Goal: Task Accomplishment & Management: Use online tool/utility

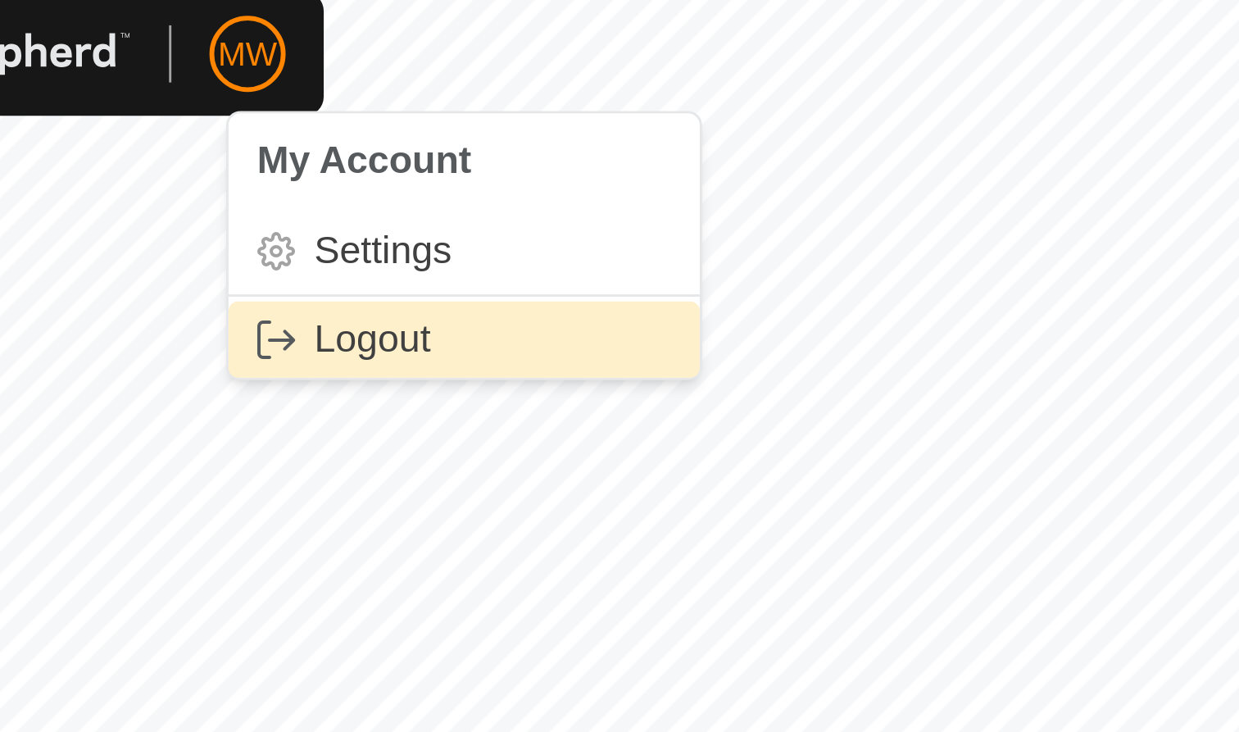
click at [258, 113] on link "Logout" at bounding box center [339, 126] width 162 height 26
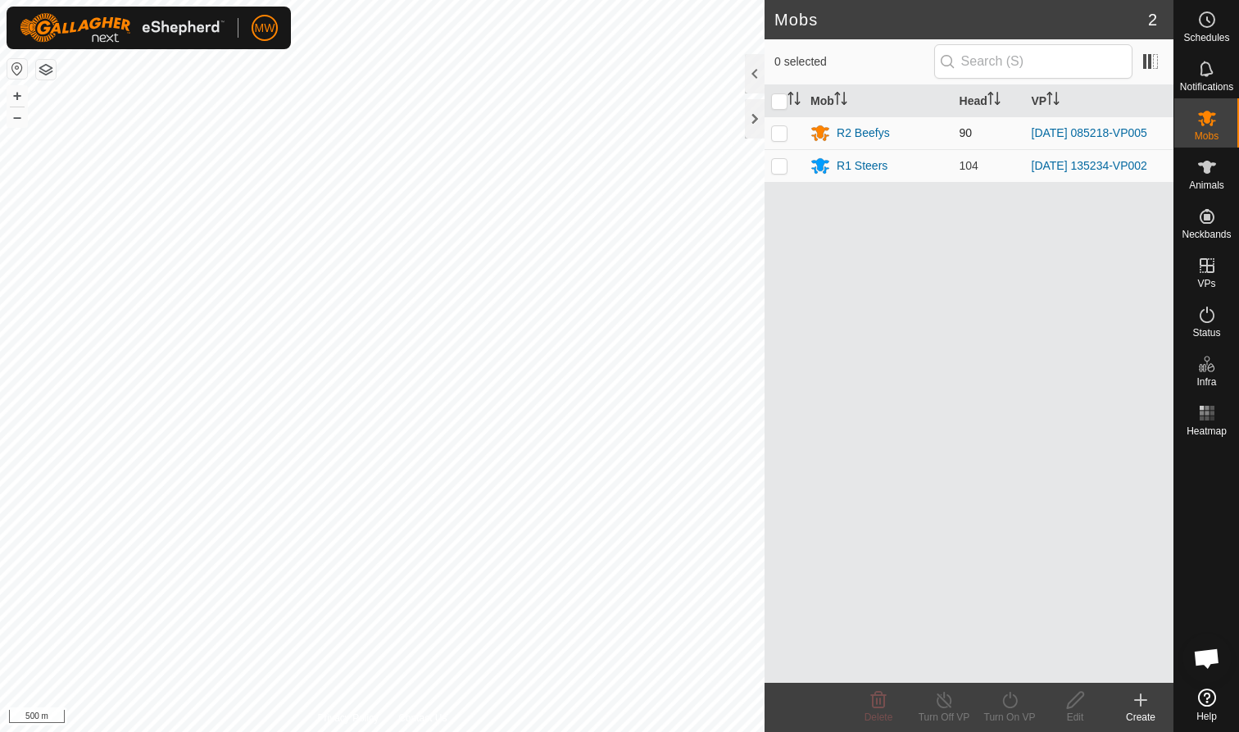
click at [655, 135] on p-checkbox at bounding box center [779, 132] width 16 height 13
checkbox input "true"
click at [655, 448] on icon at bounding box center [1010, 700] width 20 height 20
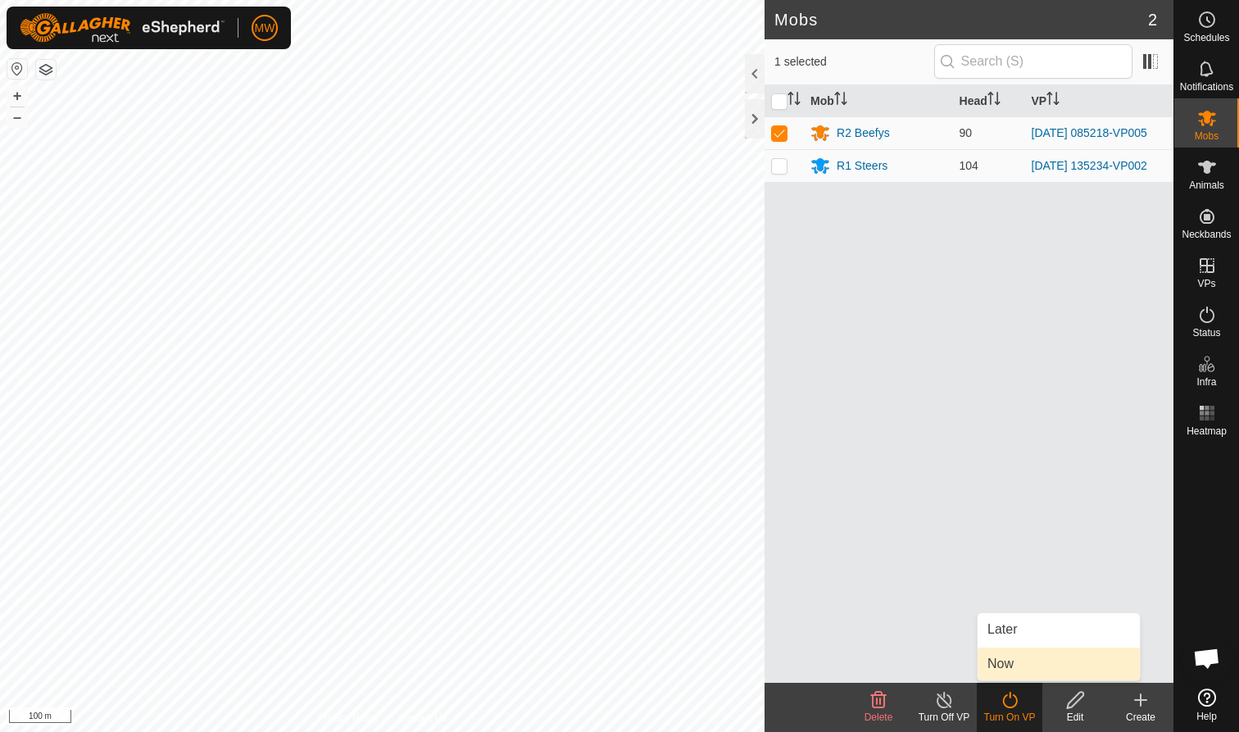
click at [655, 448] on link "Now" at bounding box center [1059, 664] width 162 height 33
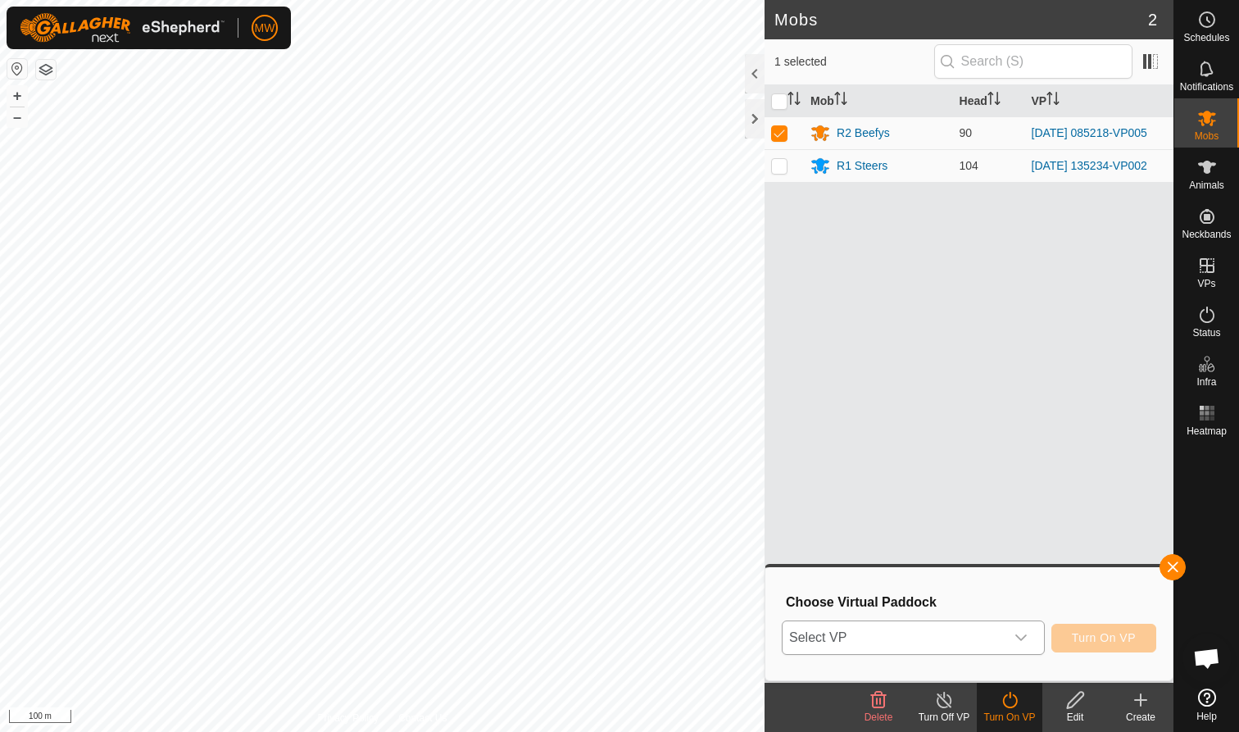
click at [655, 448] on icon "dropdown trigger" at bounding box center [1021, 637] width 13 height 13
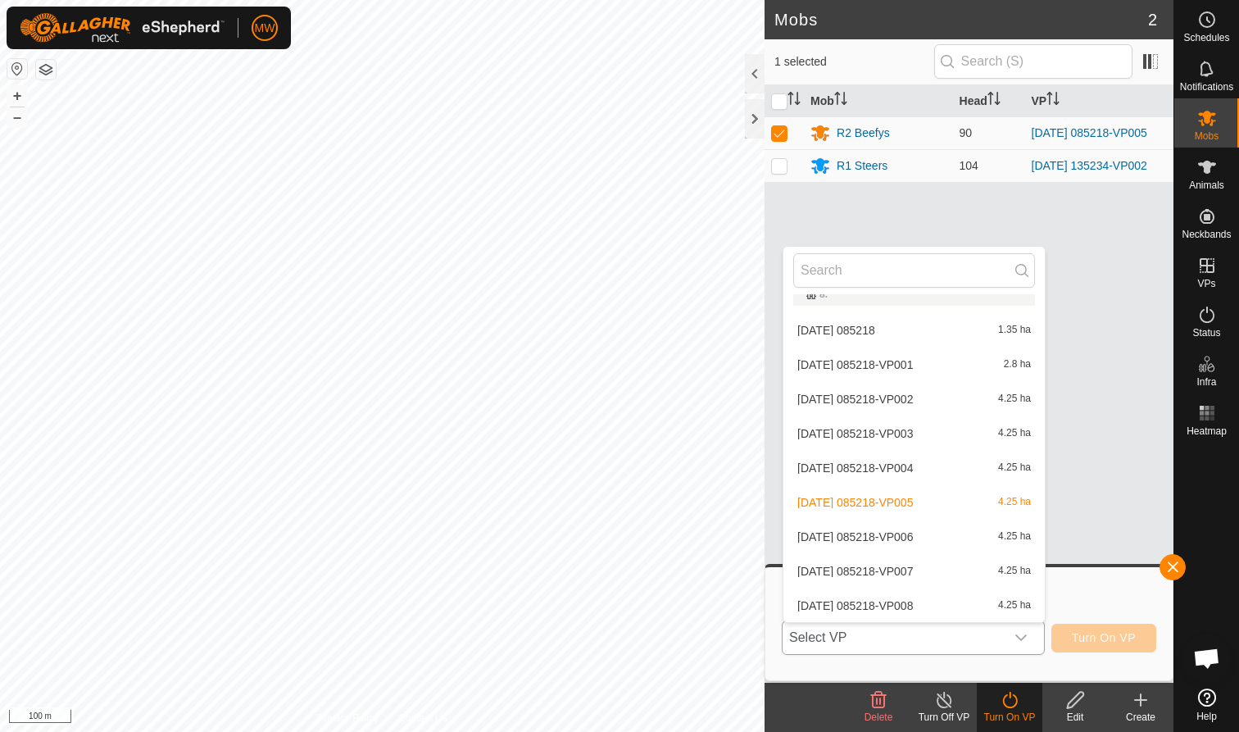
scroll to position [231, 0]
click at [655, 448] on li "2025-09-13 085218-VP006 4.25 ha" at bounding box center [914, 536] width 261 height 33
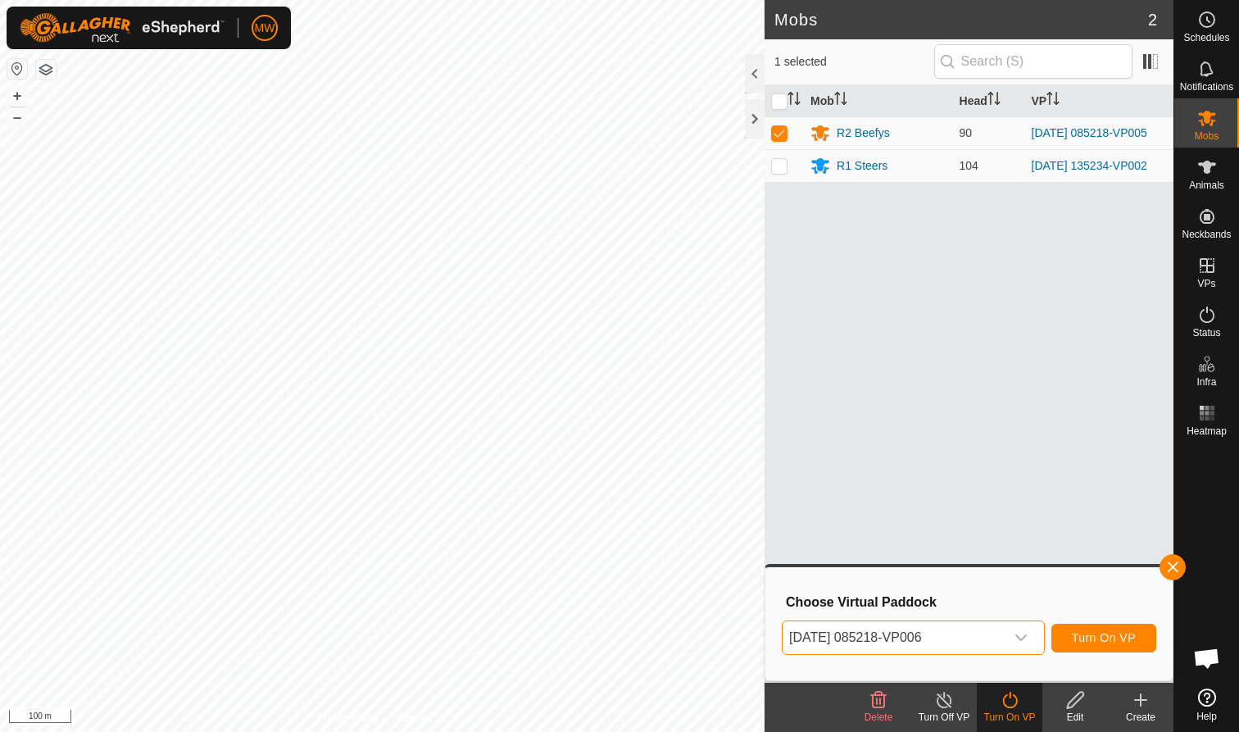
click at [655, 448] on span "Turn On VP" at bounding box center [1104, 637] width 64 height 13
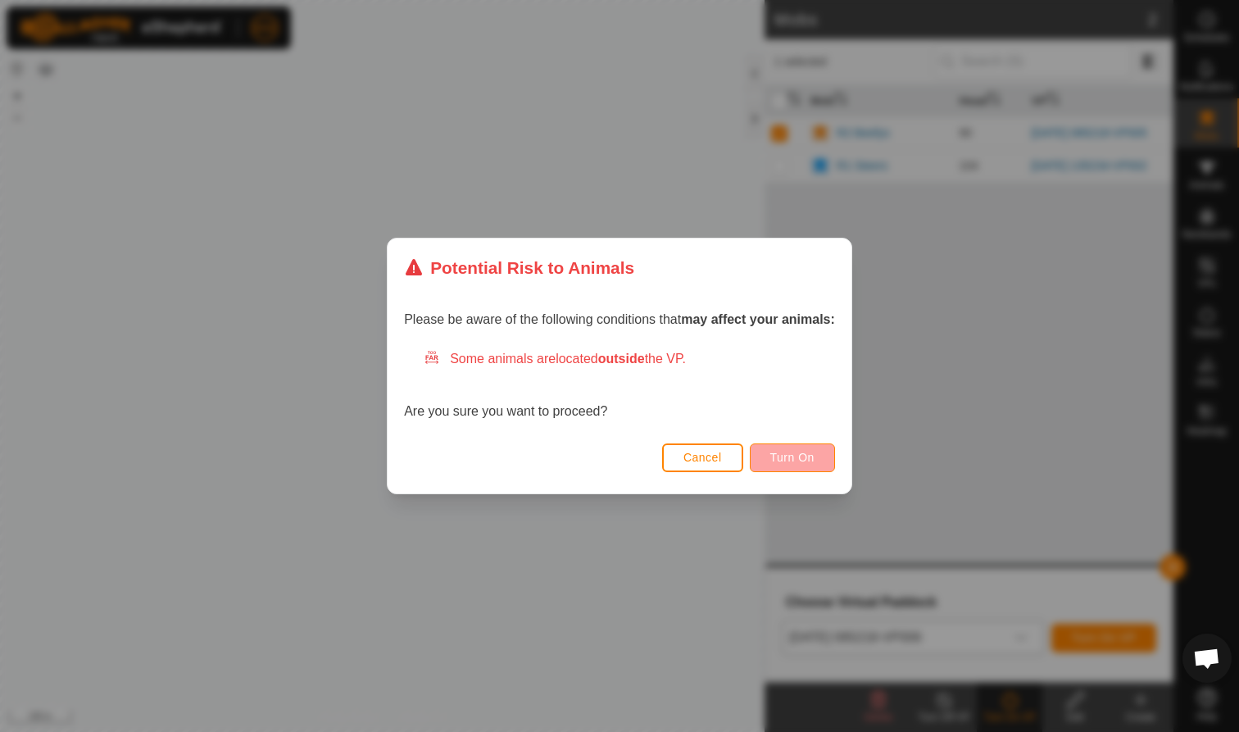
click at [655, 448] on span "Turn On" at bounding box center [792, 457] width 44 height 13
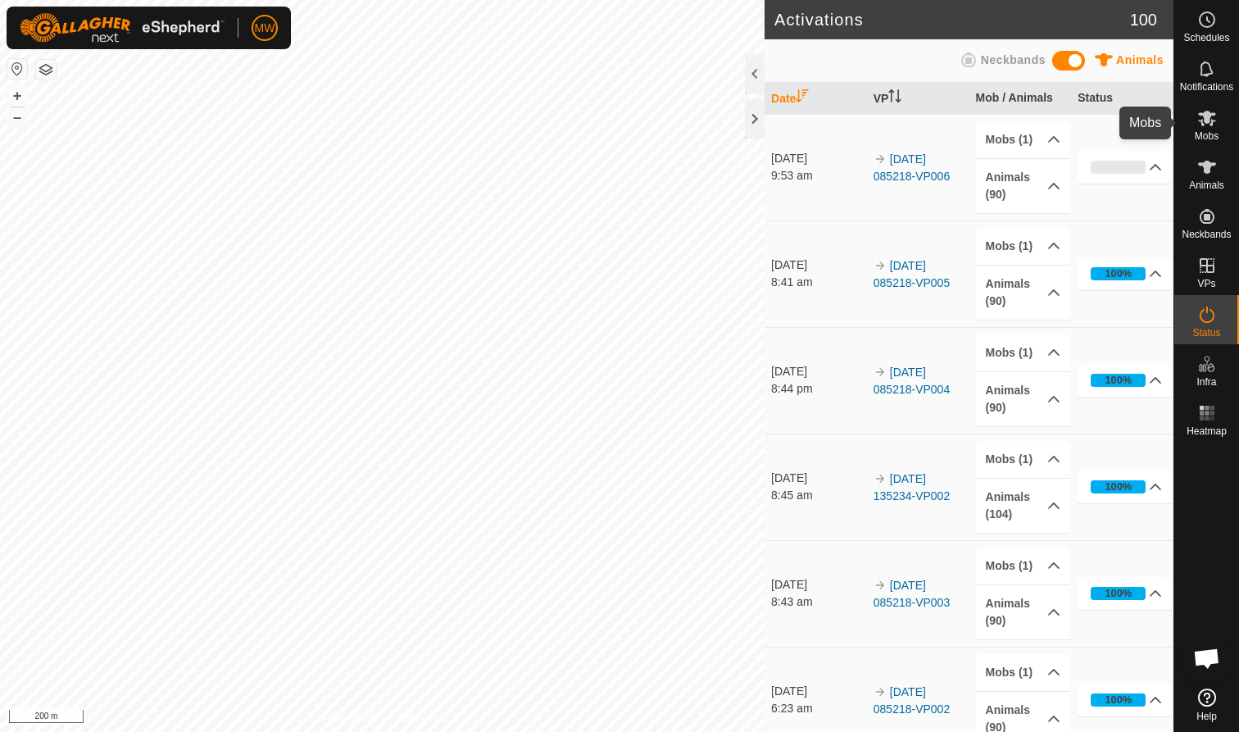
click at [1206, 122] on icon at bounding box center [1207, 119] width 18 height 16
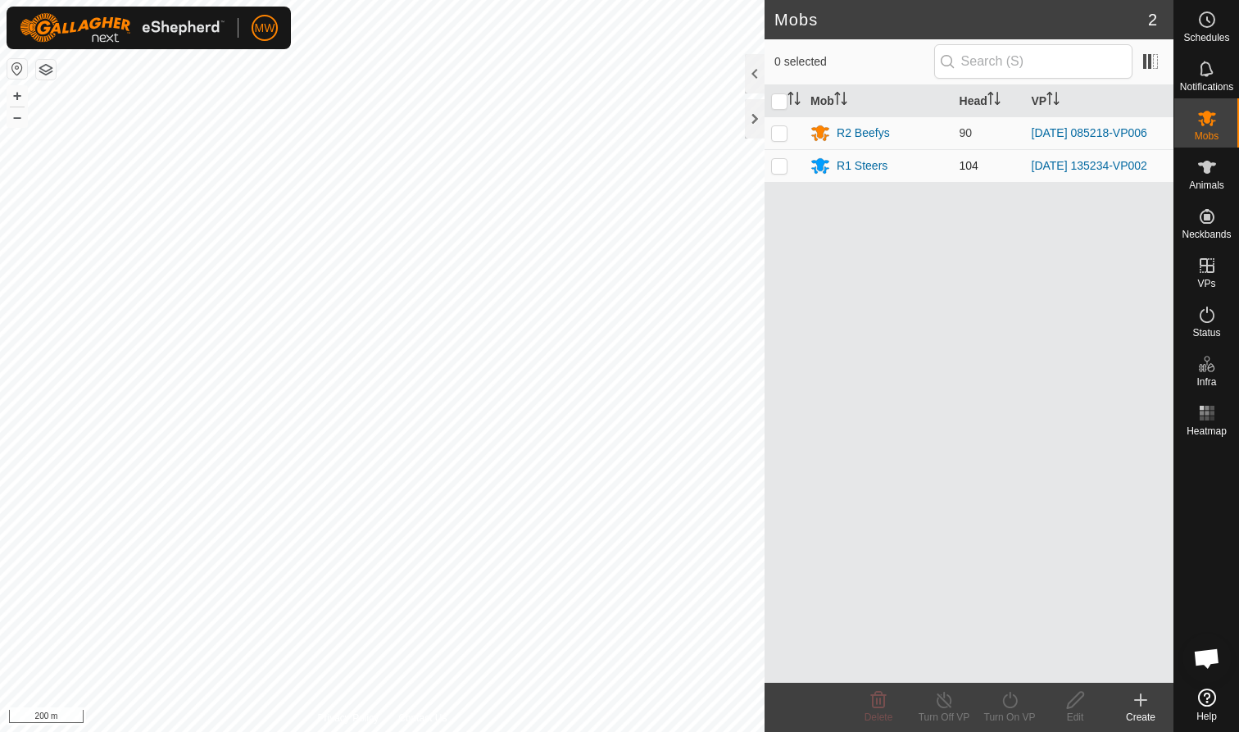
click at [778, 166] on p-checkbox at bounding box center [779, 165] width 16 height 13
checkbox input "true"
click at [1007, 702] on icon at bounding box center [1010, 700] width 20 height 20
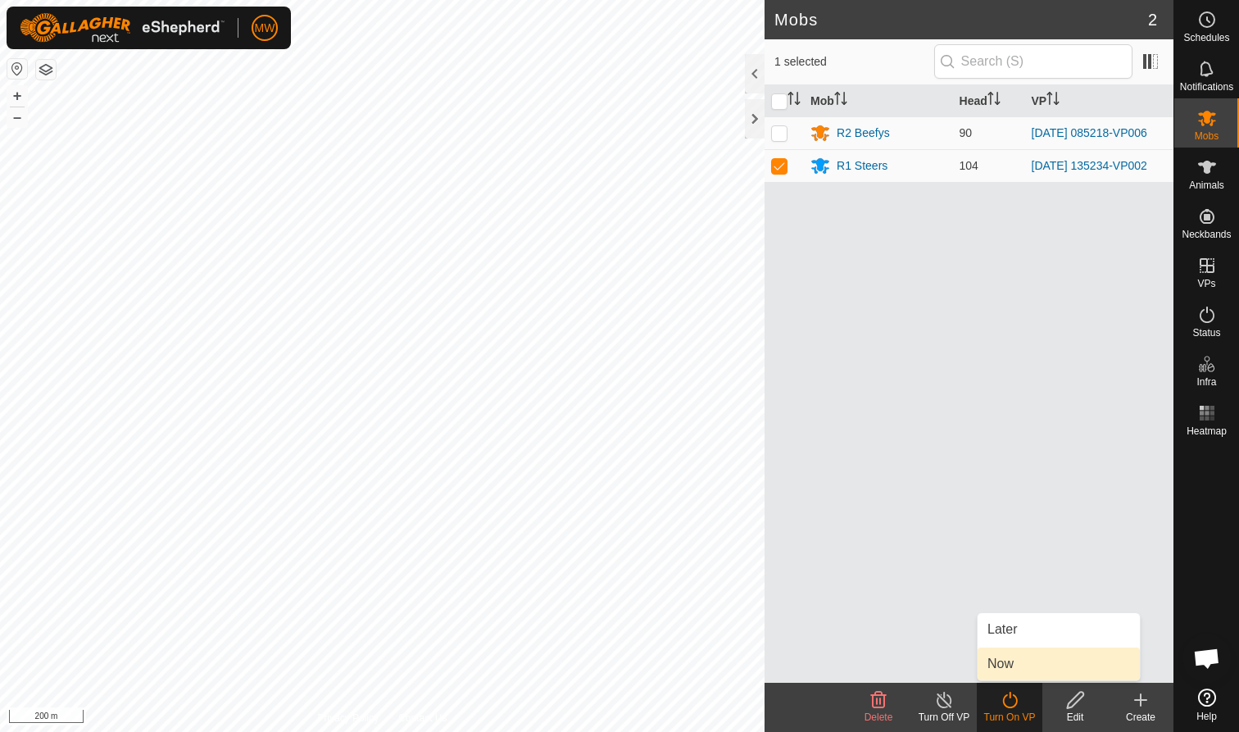
click at [997, 663] on link "Now" at bounding box center [1059, 664] width 162 height 33
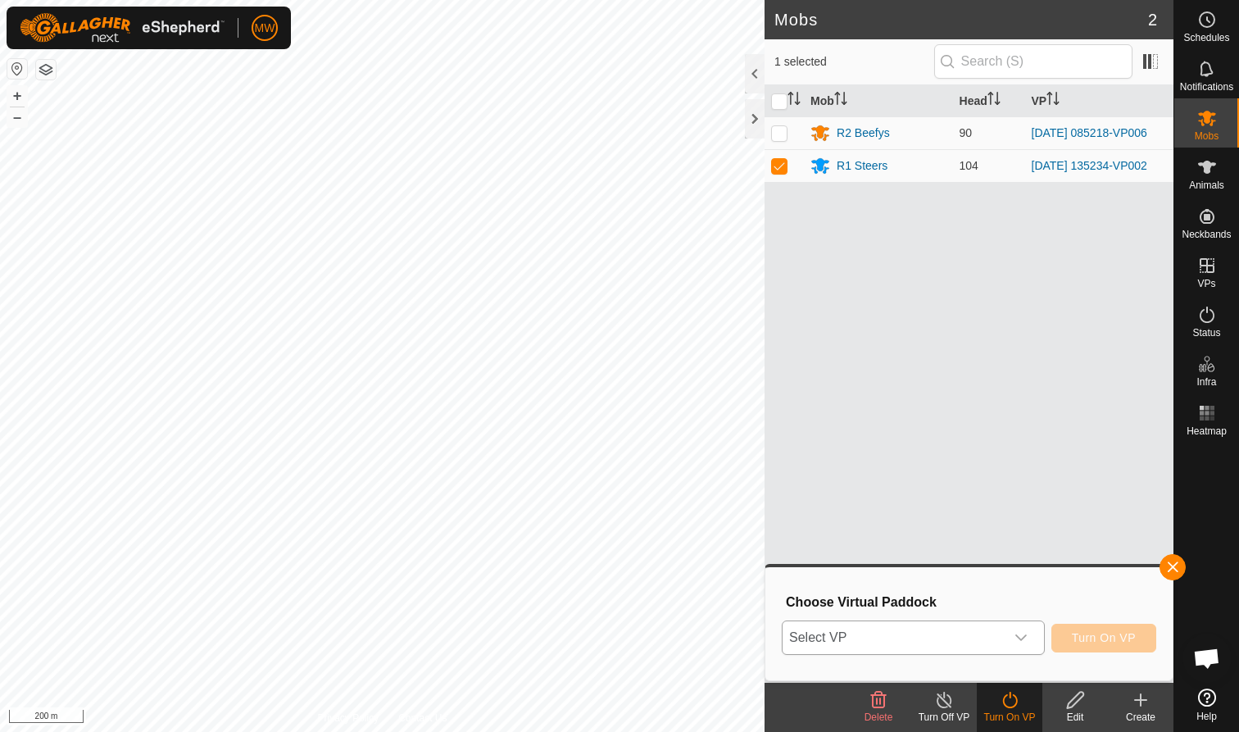
click at [1019, 635] on icon "dropdown trigger" at bounding box center [1021, 637] width 13 height 13
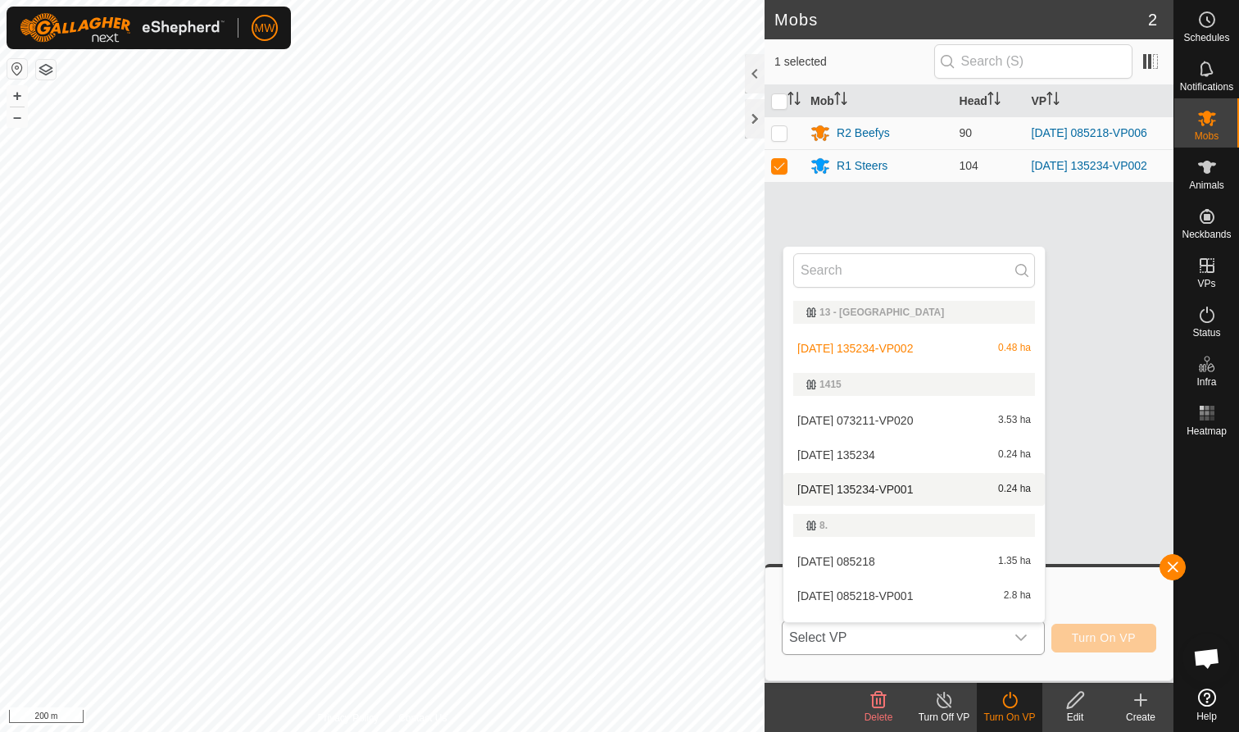
click at [854, 482] on li "2025-09-12 135234-VP001 0.24 ha" at bounding box center [914, 489] width 261 height 33
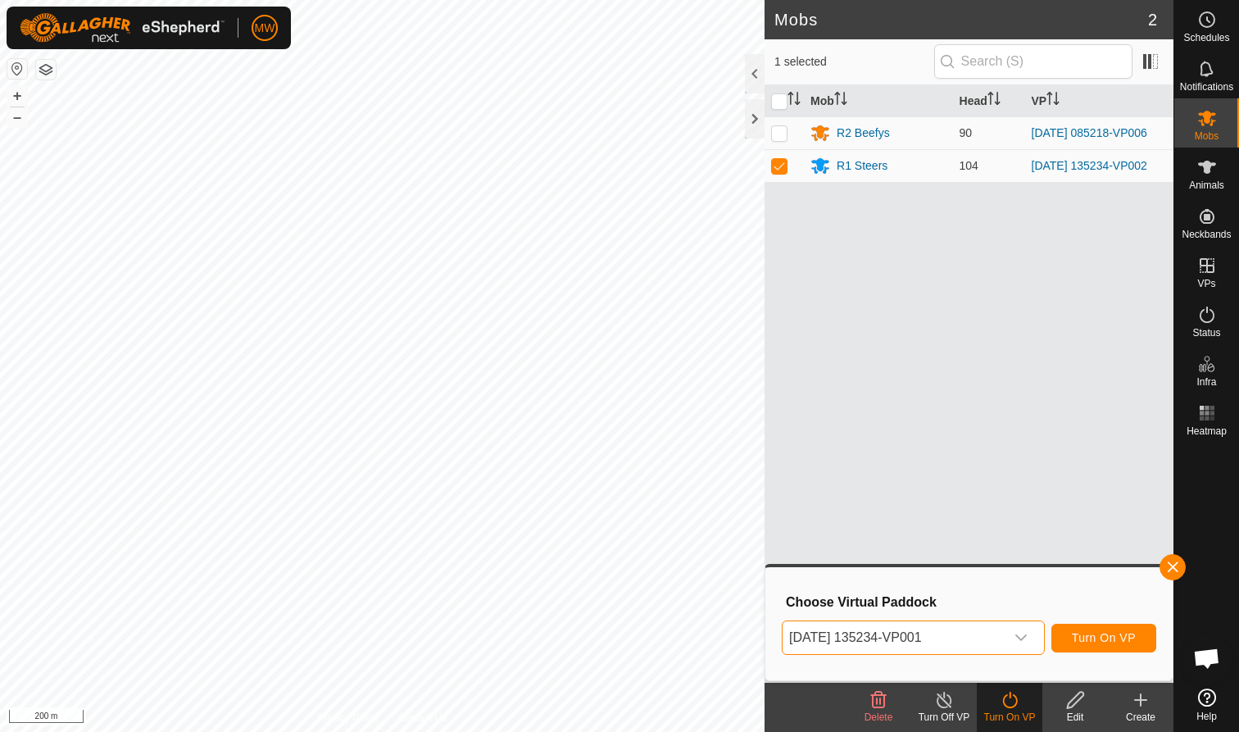
click at [1108, 633] on span "Turn On VP" at bounding box center [1104, 637] width 64 height 13
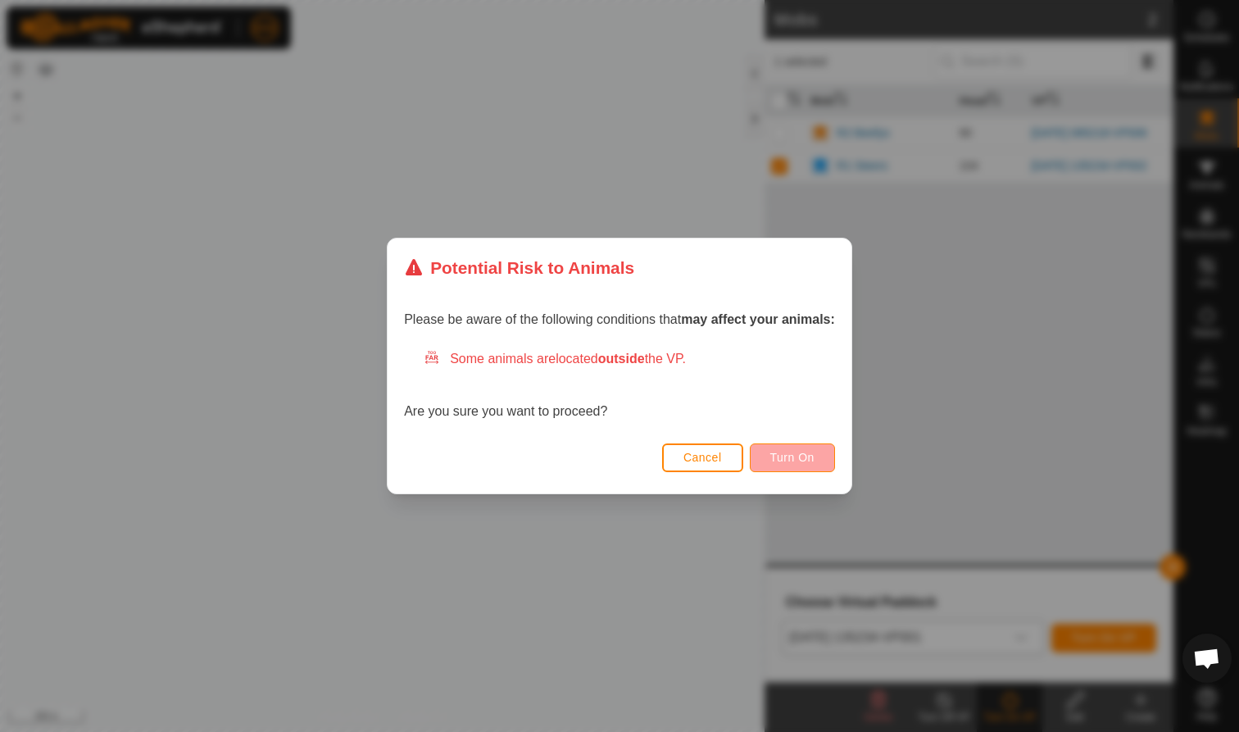
click at [802, 455] on span "Turn On" at bounding box center [792, 457] width 44 height 13
